Goal: Find contact information: Find contact information

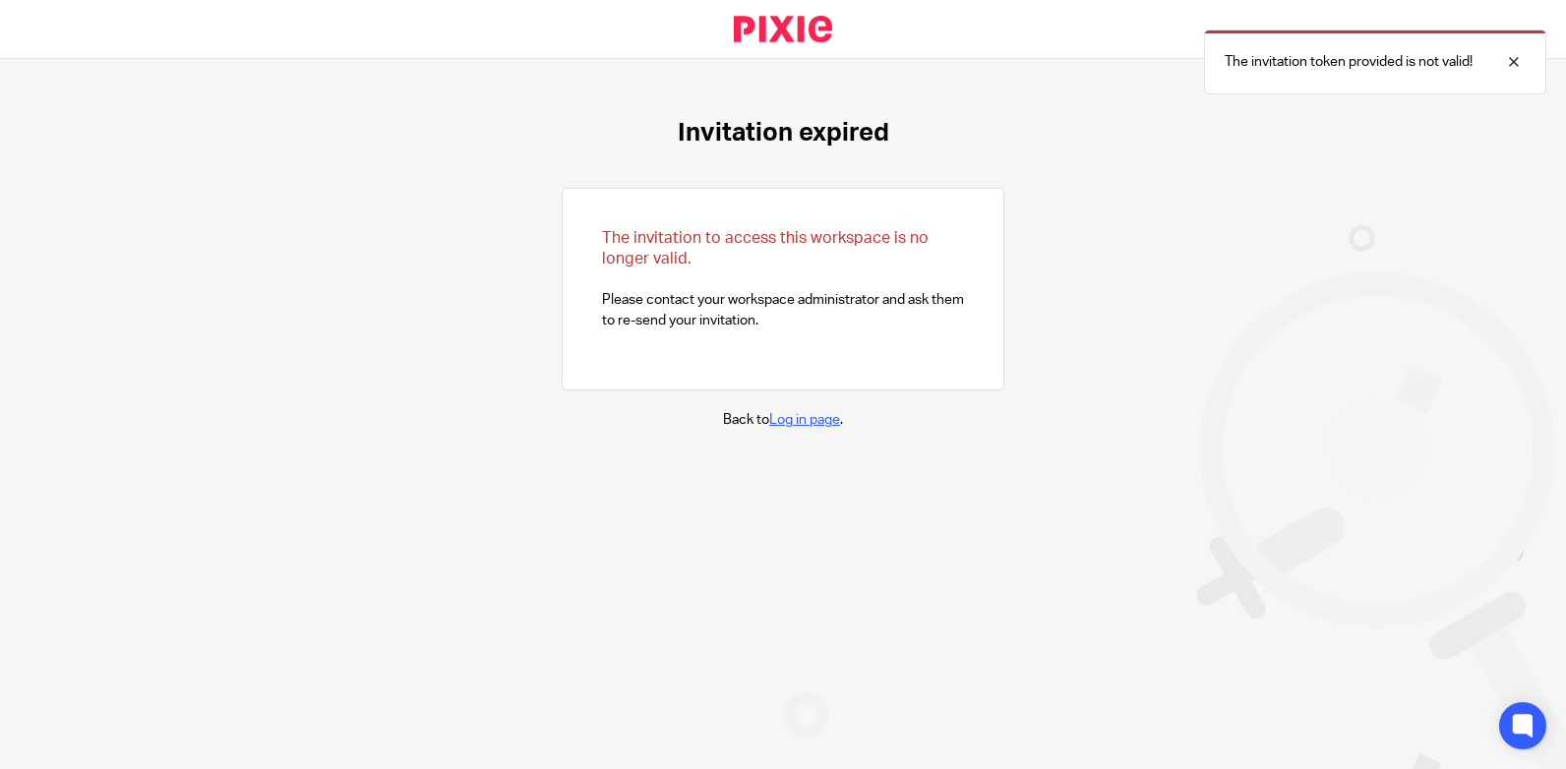
click at [789, 419] on link "Log in page" at bounding box center [804, 420] width 71 height 14
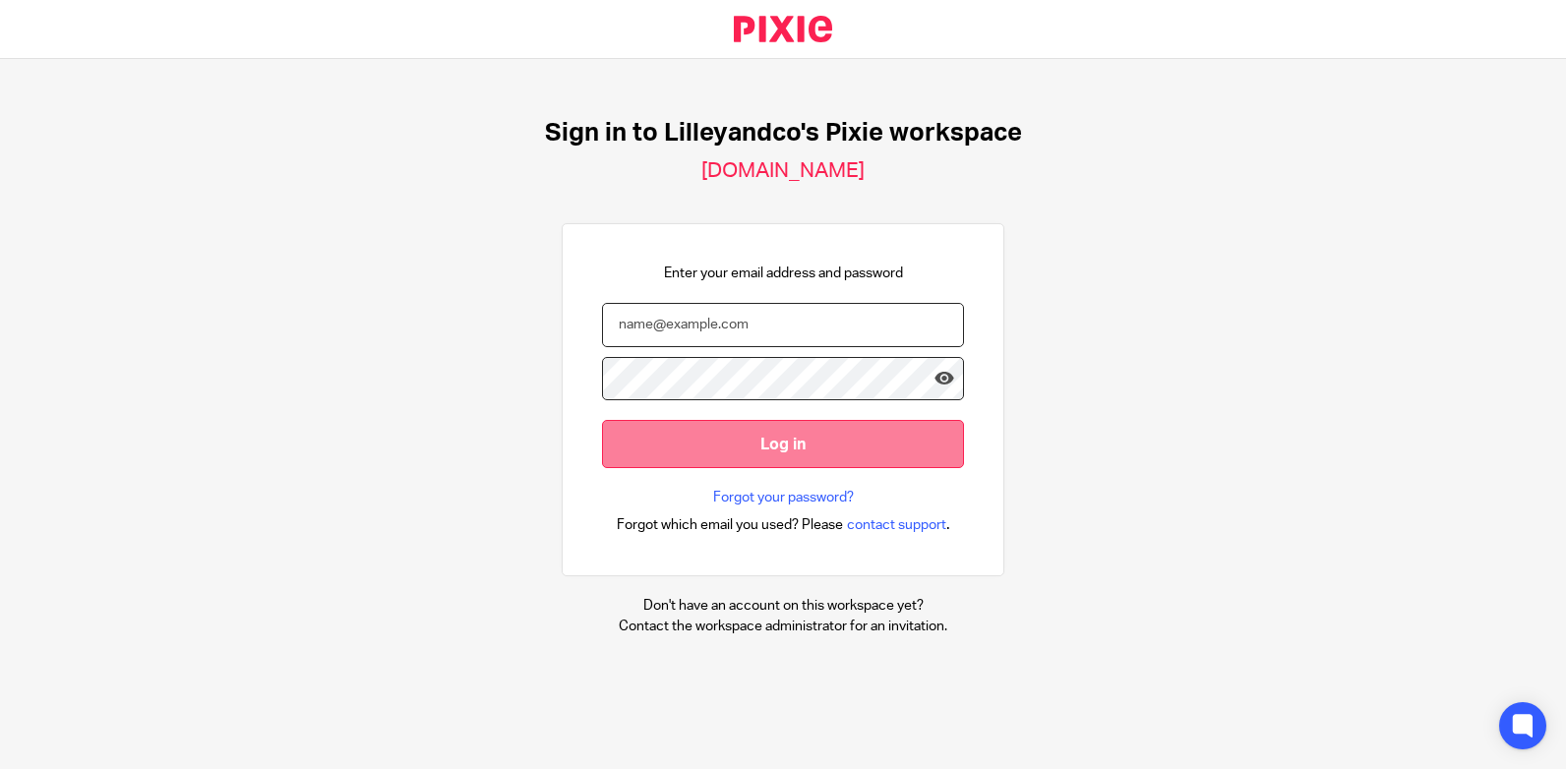
type input "[EMAIL_ADDRESS][DOMAIN_NAME]"
click at [777, 439] on input "Log in" at bounding box center [783, 444] width 362 height 48
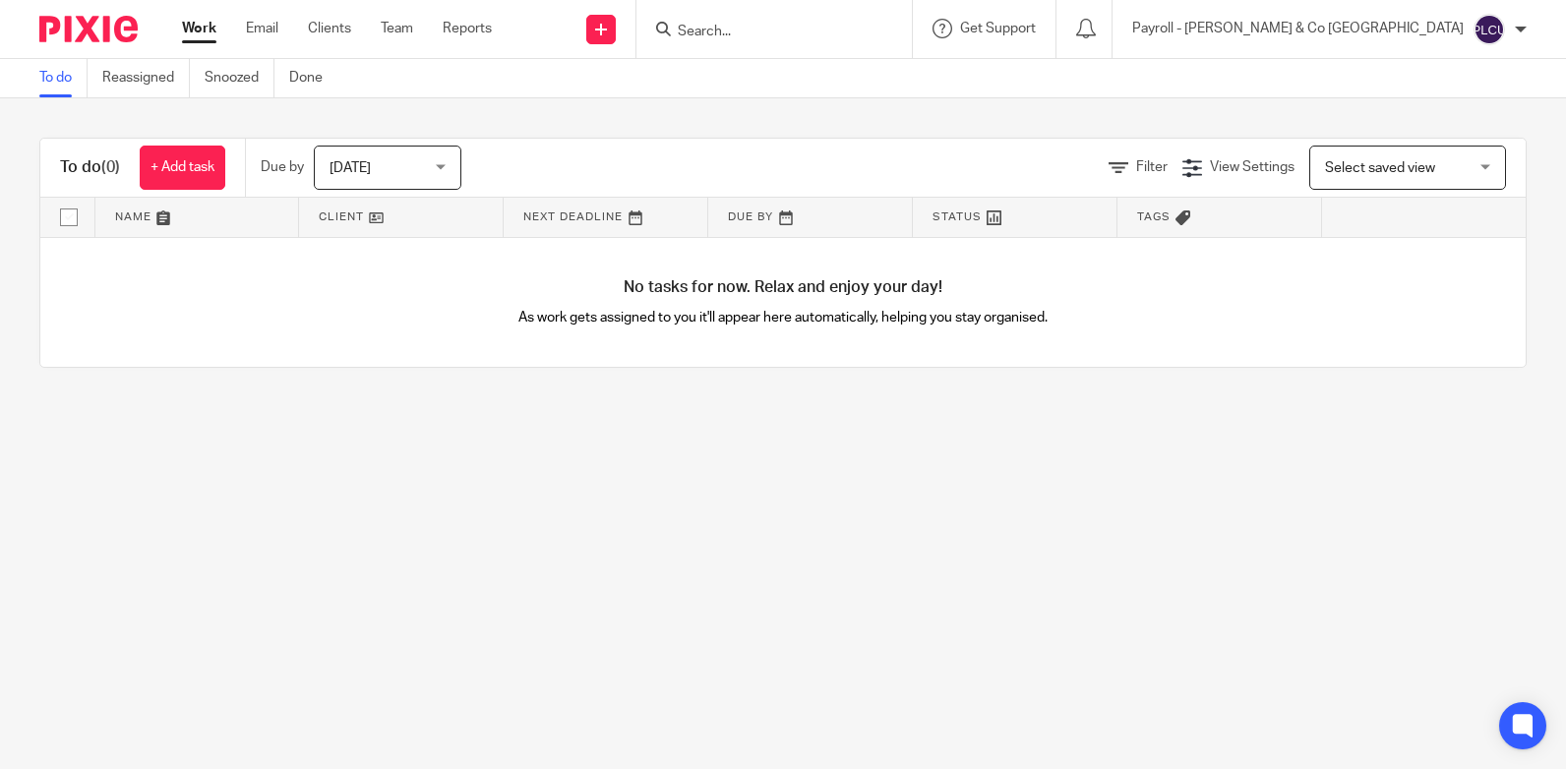
click at [853, 28] on input "Search" at bounding box center [764, 33] width 177 height 18
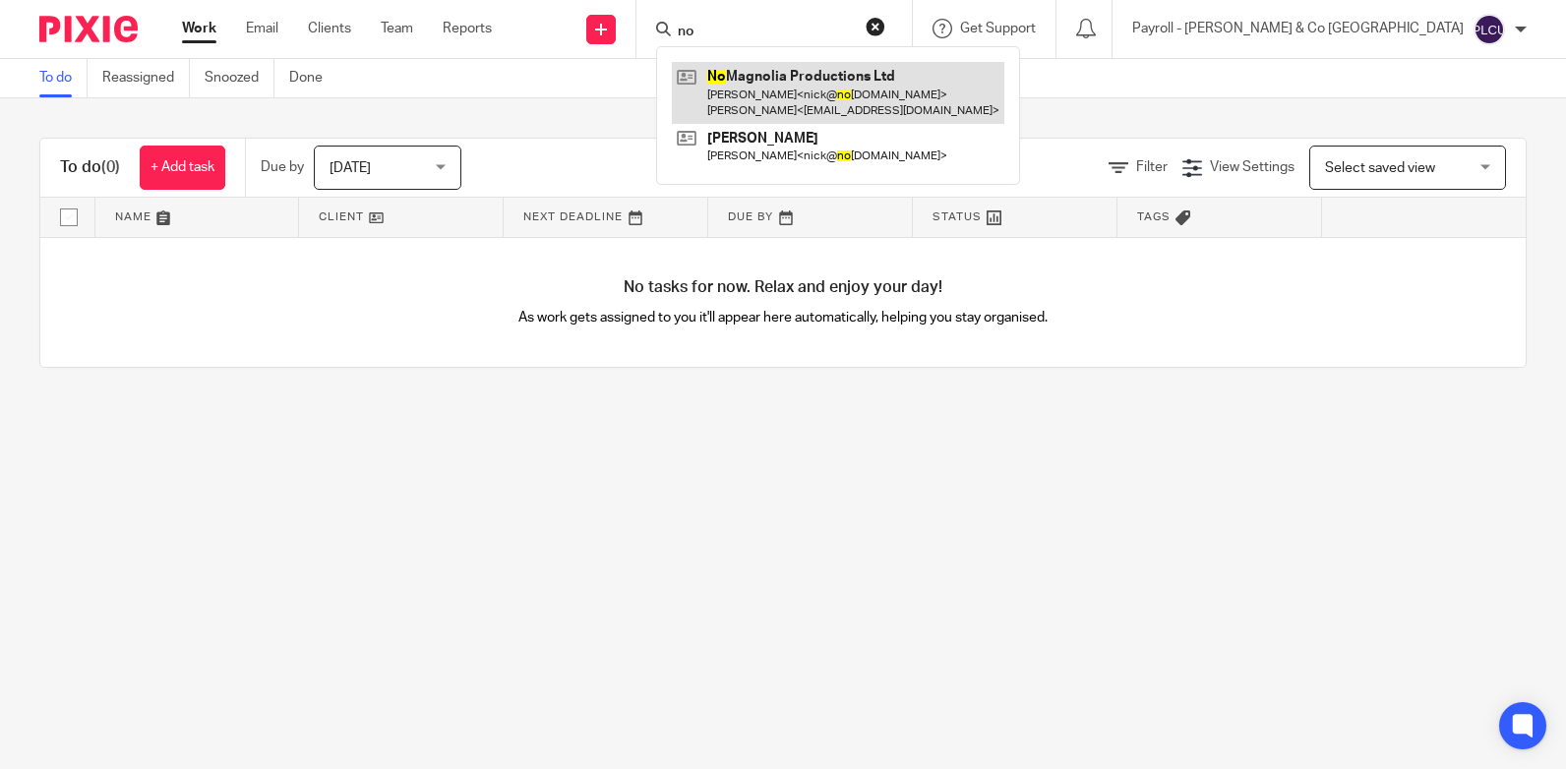
type input "no"
click at [965, 80] on link at bounding box center [838, 92] width 332 height 61
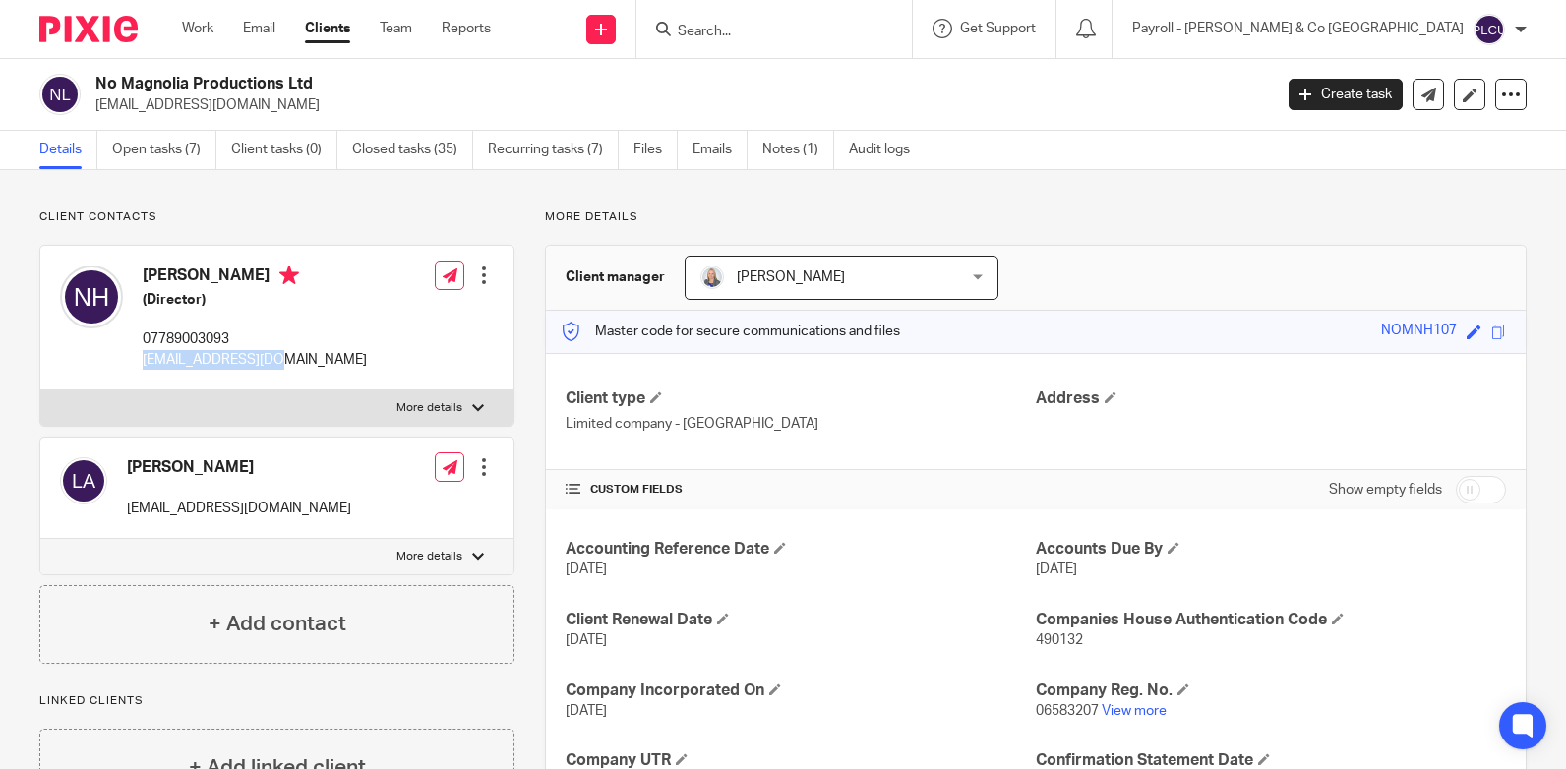
drag, startPoint x: 145, startPoint y: 359, endPoint x: 269, endPoint y: 357, distance: 124.9
click at [269, 357] on div "[PERSON_NAME] (Director) 07789003093 [PERSON_NAME][EMAIL_ADDRESS][DOMAIN_NAME] …" at bounding box center [276, 318] width 473 height 145
copy p "[EMAIL_ADDRESS][DOMAIN_NAME]"
drag, startPoint x: 127, startPoint y: 507, endPoint x: 273, endPoint y: 510, distance: 146.6
click at [273, 510] on p "[EMAIL_ADDRESS][DOMAIN_NAME]" at bounding box center [239, 509] width 224 height 20
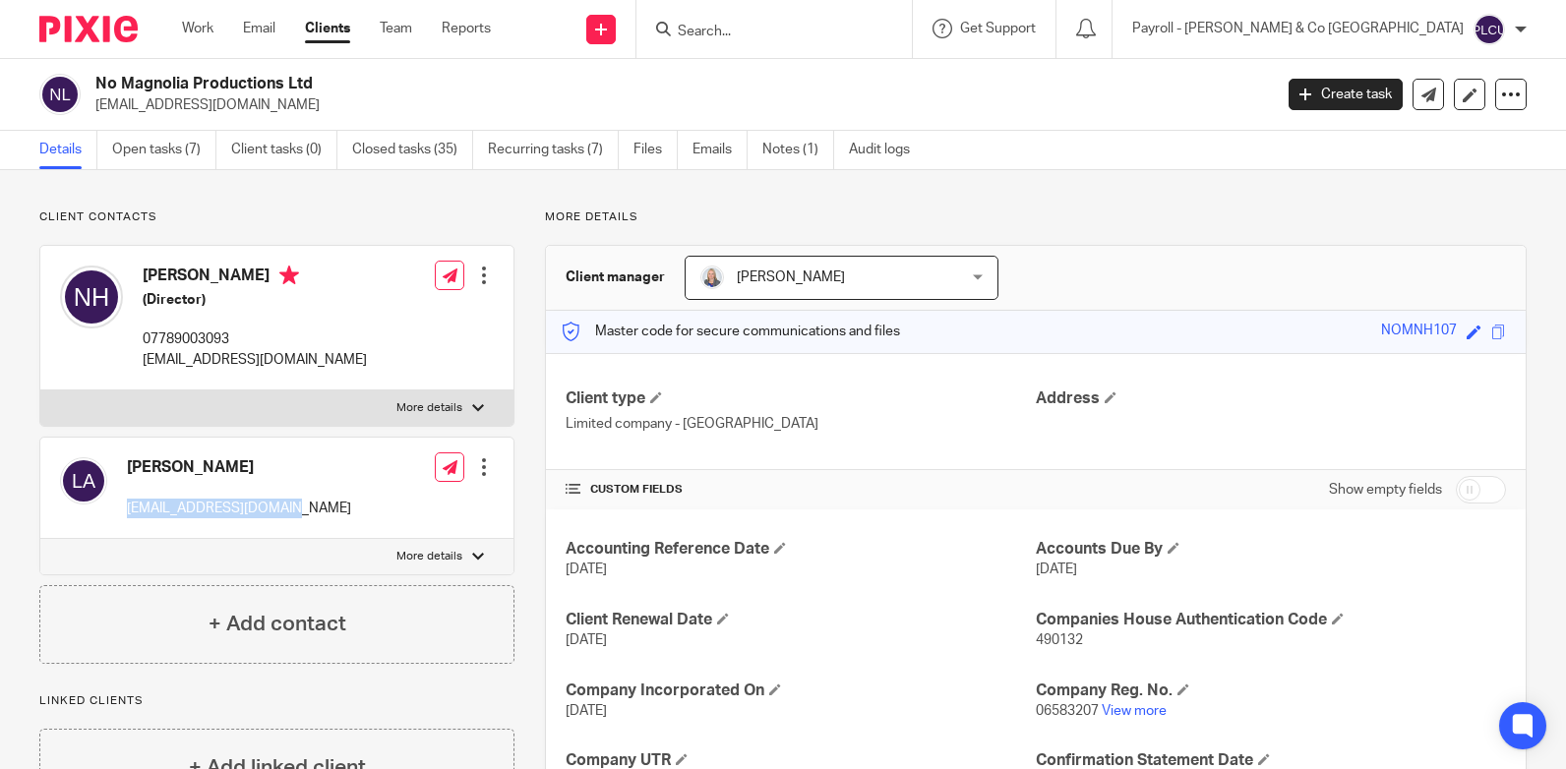
copy p "[EMAIL_ADDRESS][DOMAIN_NAME]"
drag, startPoint x: 97, startPoint y: 83, endPoint x: 311, endPoint y: 86, distance: 213.4
click at [311, 86] on h2 "No Magnolia Productions Ltd" at bounding box center [560, 84] width 930 height 21
copy h2 "No Magnolia Productions Ltd"
